Goal: Task Accomplishment & Management: Manage account settings

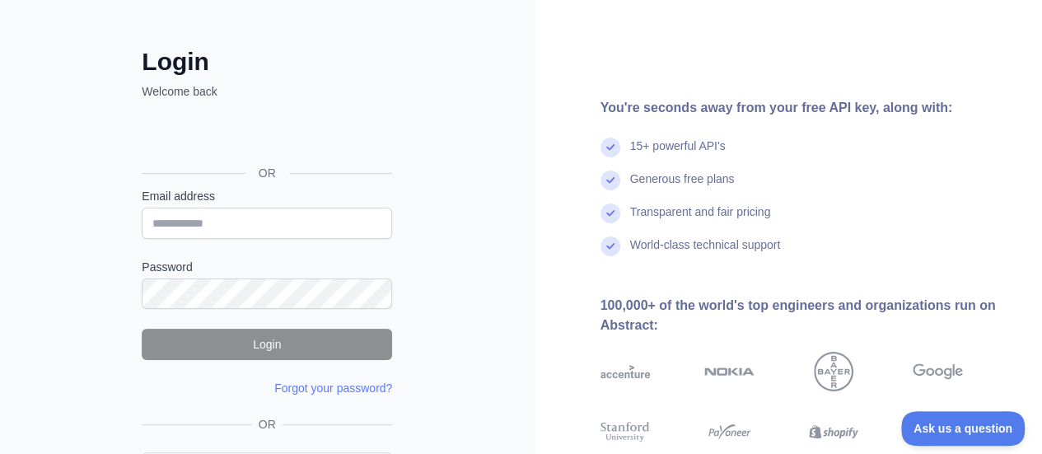
scroll to position [82, 0]
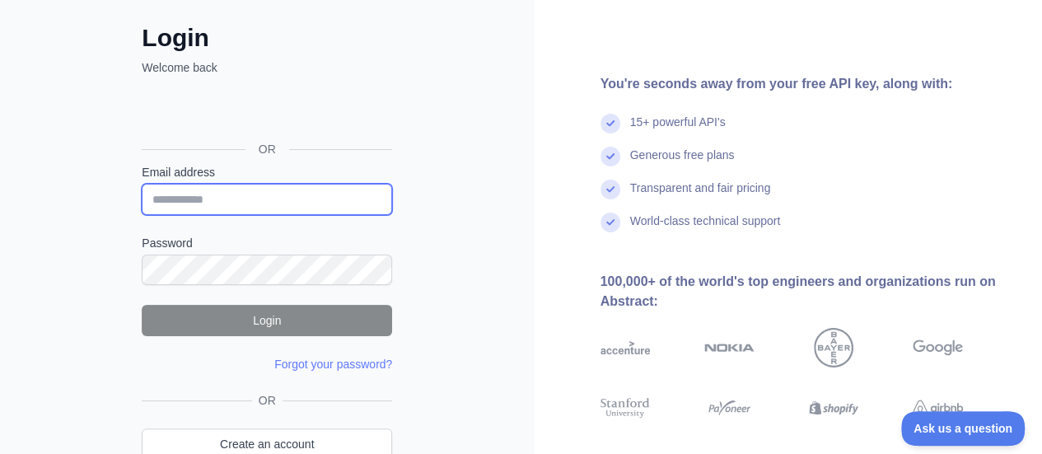
type input "**********"
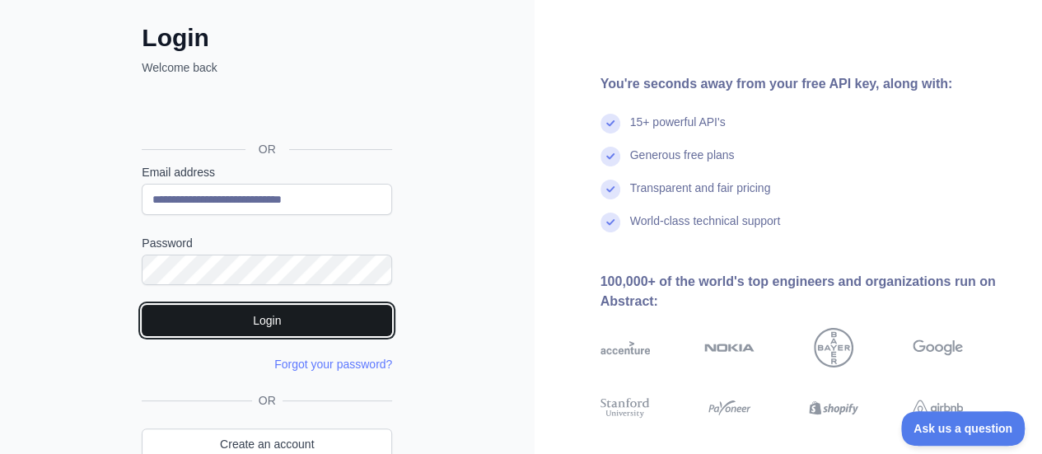
click at [257, 319] on button "Login" at bounding box center [267, 320] width 250 height 31
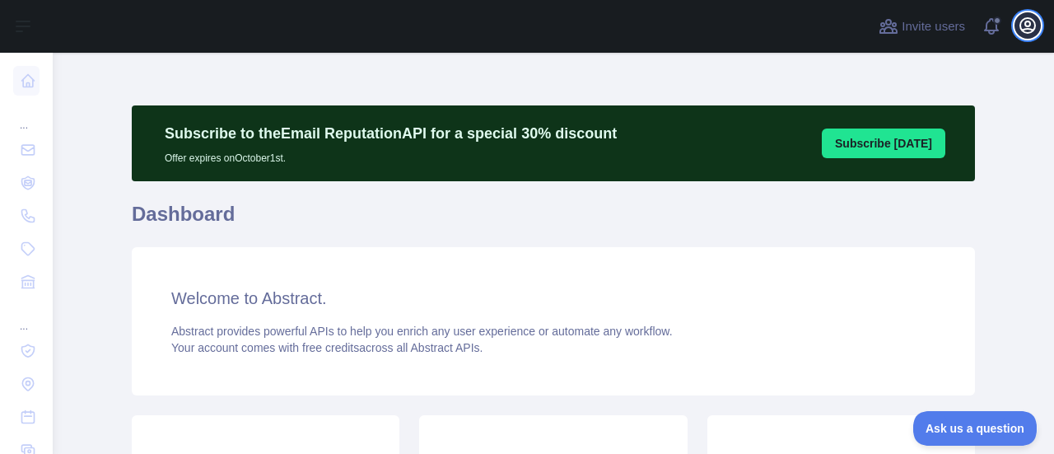
click at [1022, 29] on icon "button" at bounding box center [1028, 26] width 20 height 20
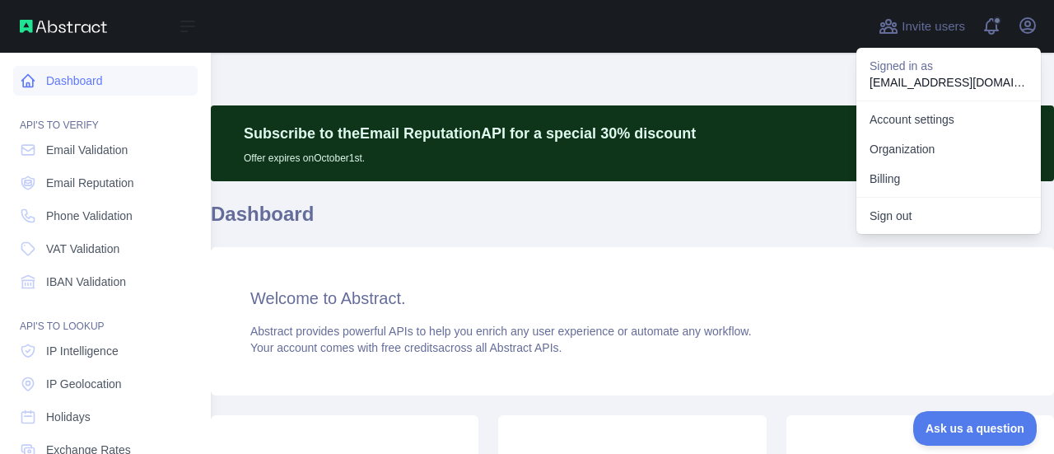
click at [102, 76] on link "Dashboard" at bounding box center [105, 81] width 185 height 30
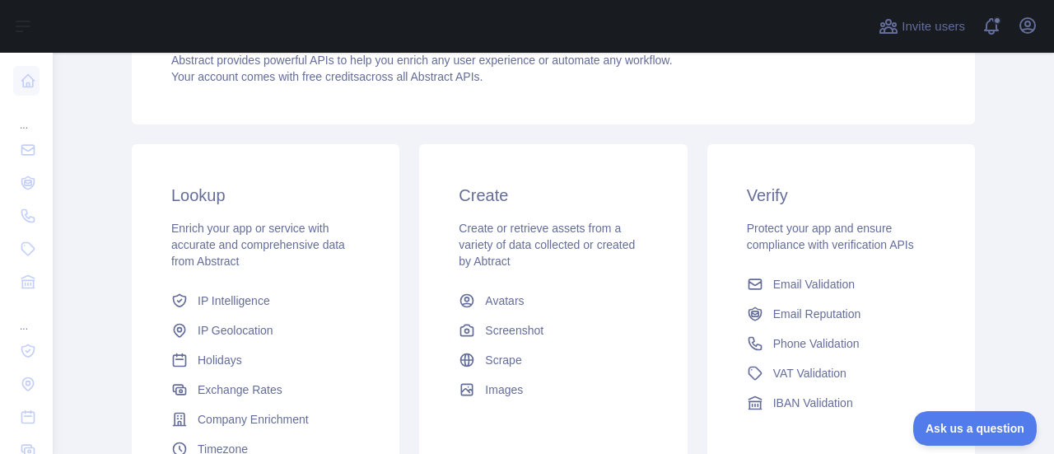
scroll to position [30, 0]
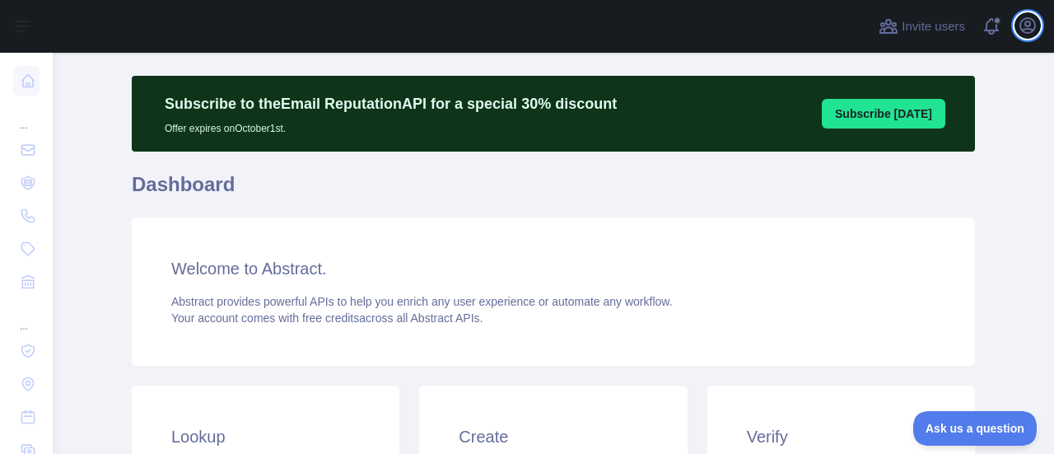
drag, startPoint x: 1037, startPoint y: 24, endPoint x: 1026, endPoint y: 45, distance: 24.3
click at [1036, 26] on icon "button" at bounding box center [1028, 26] width 20 height 20
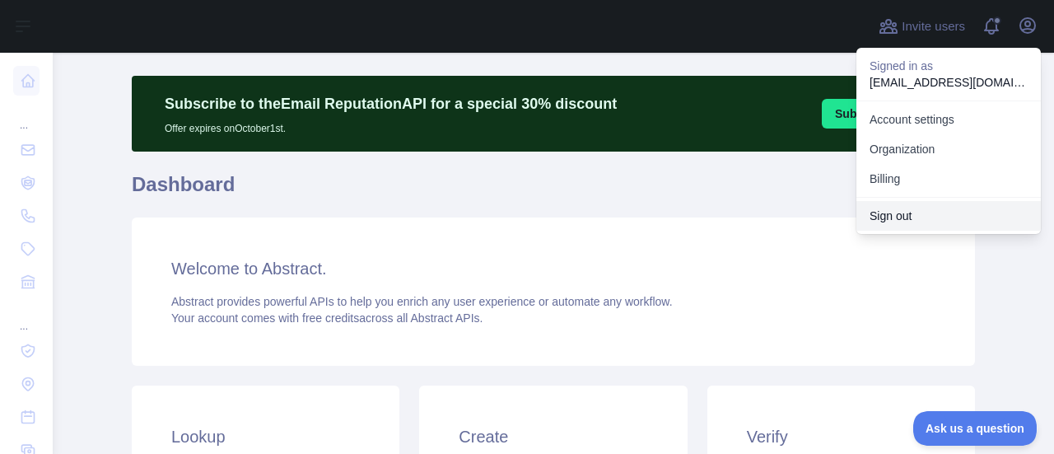
click at [906, 217] on button "Sign out" at bounding box center [949, 216] width 185 height 30
